Goal: Check status

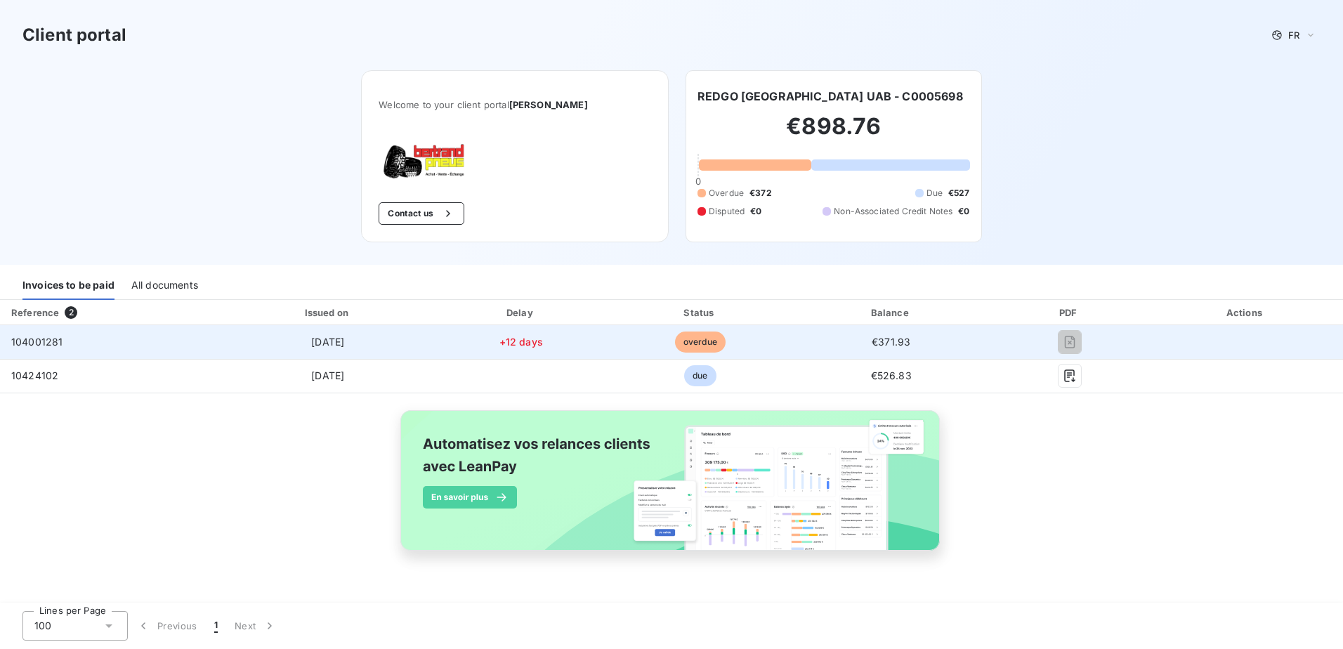
click at [696, 341] on span "overdue" at bounding box center [700, 342] width 51 height 21
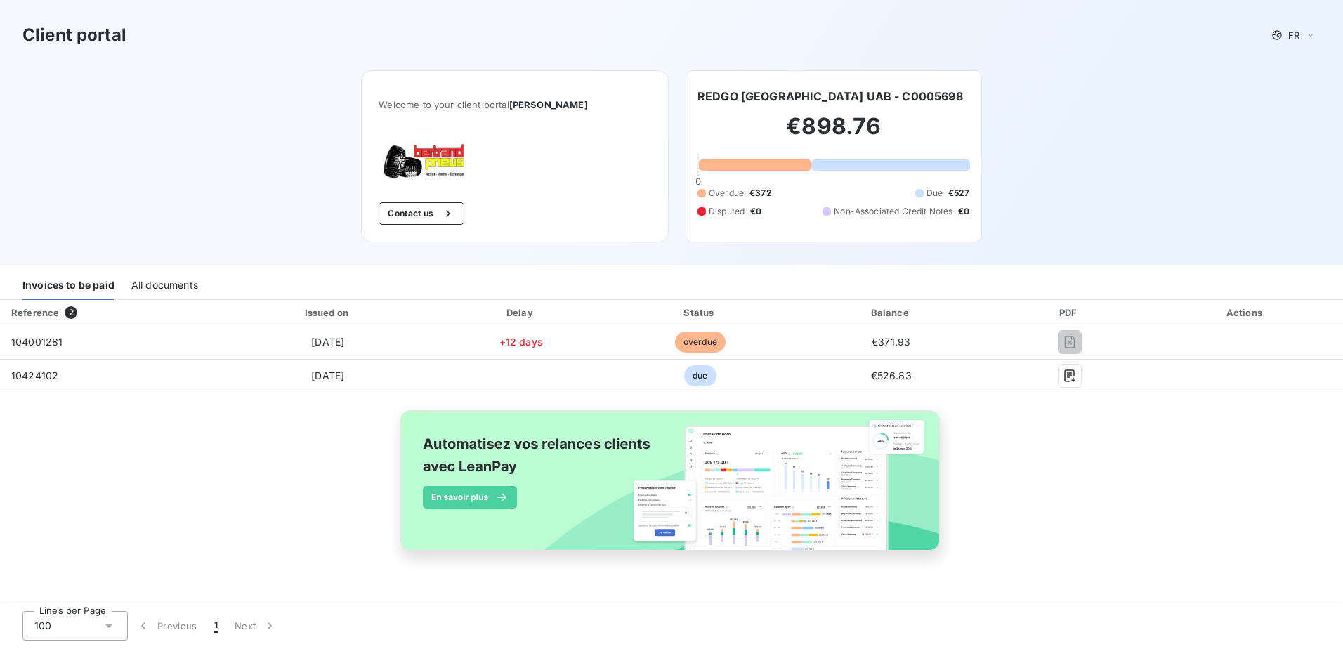
click at [165, 283] on div "All documents" at bounding box center [164, 285] width 67 height 30
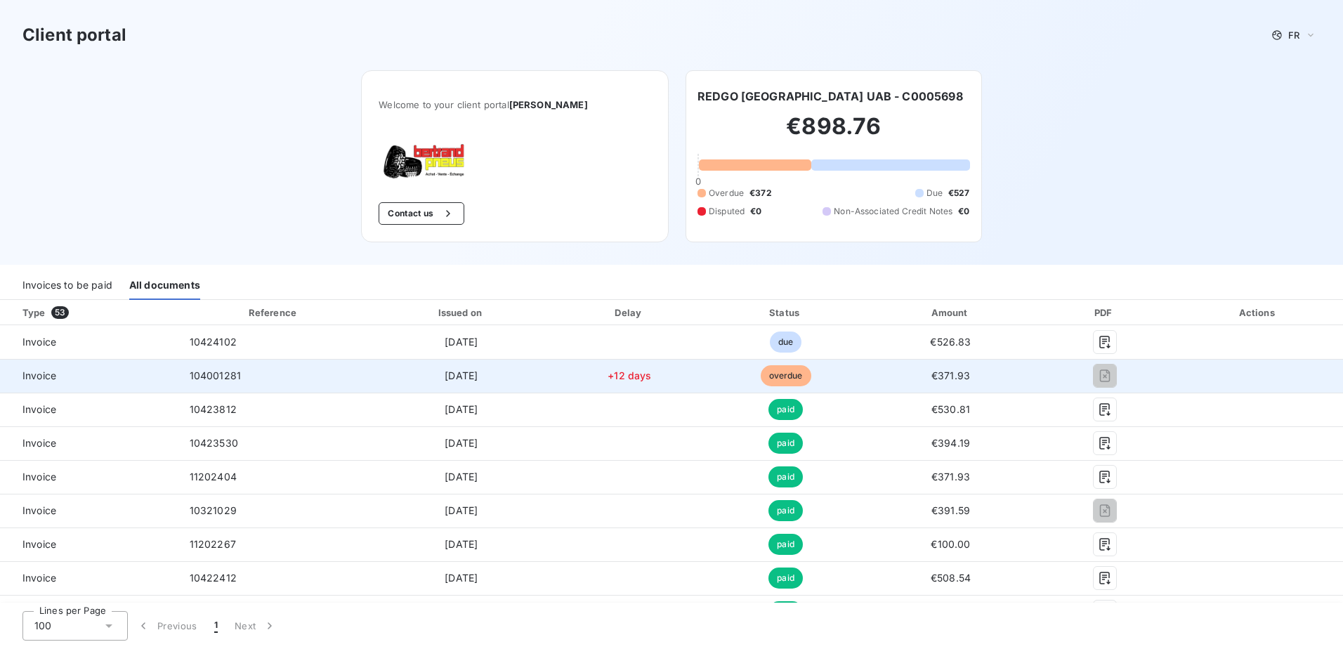
click at [935, 375] on span "€371.93" at bounding box center [950, 375] width 39 height 12
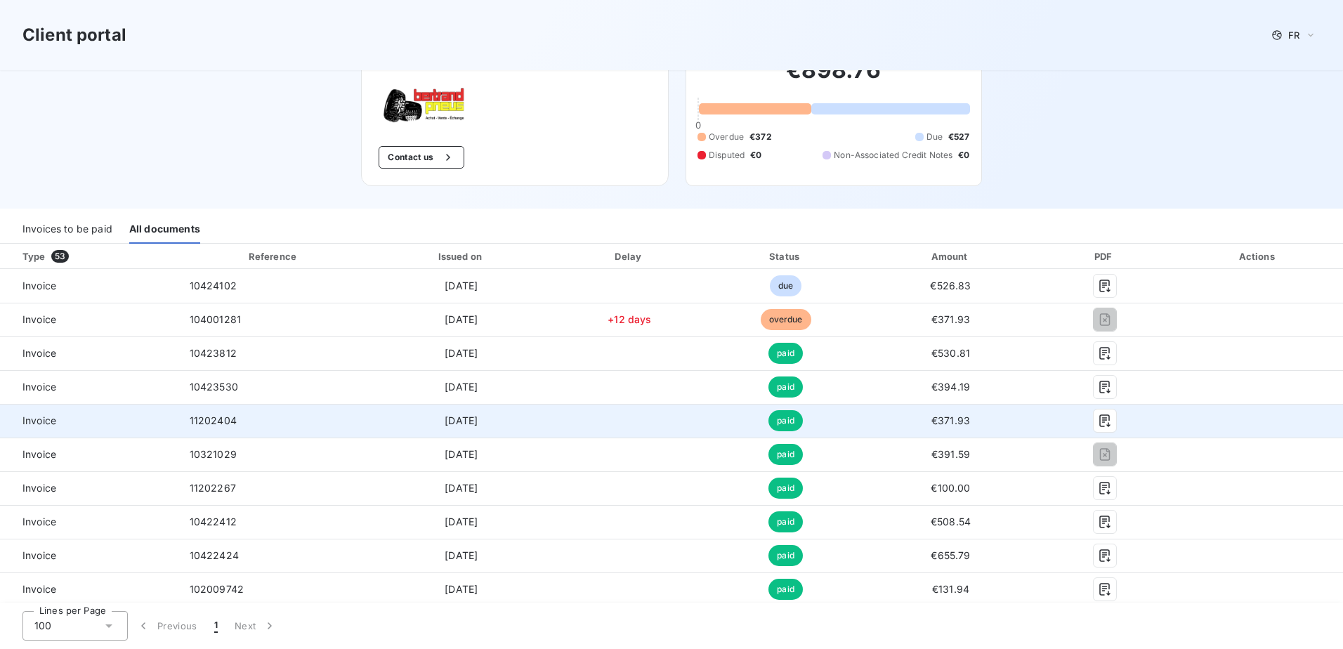
scroll to position [211, 0]
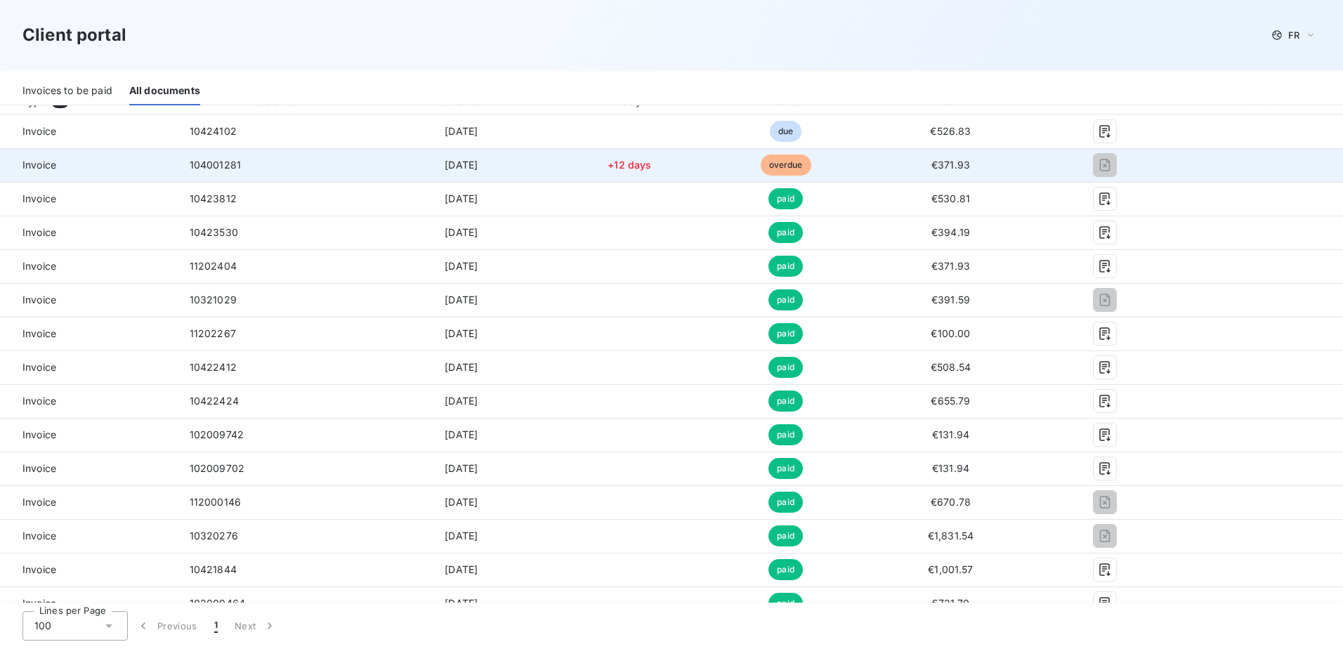
click at [39, 166] on span "Invoice" at bounding box center [89, 165] width 156 height 14
click at [228, 158] on div "104001281" at bounding box center [215, 165] width 51 height 14
click at [478, 165] on span "[DATE]" at bounding box center [461, 165] width 33 height 12
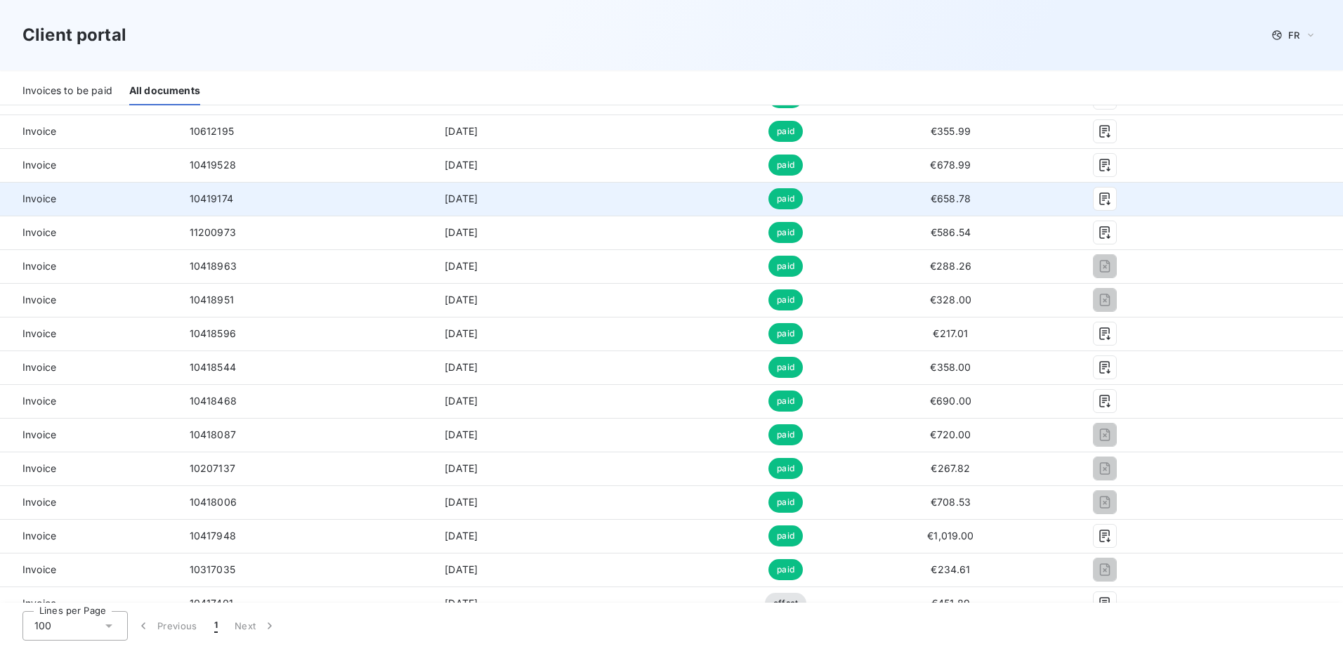
scroll to position [1405, 0]
